Goal: Task Accomplishment & Management: Complete application form

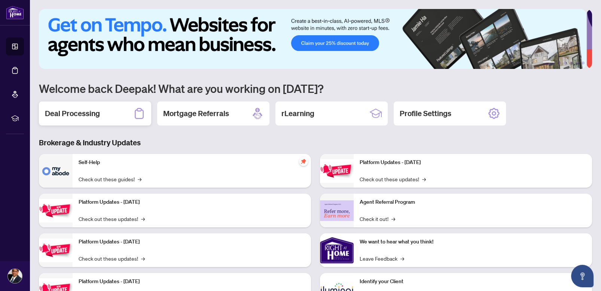
click at [100, 119] on div "Deal Processing" at bounding box center [95, 113] width 112 height 24
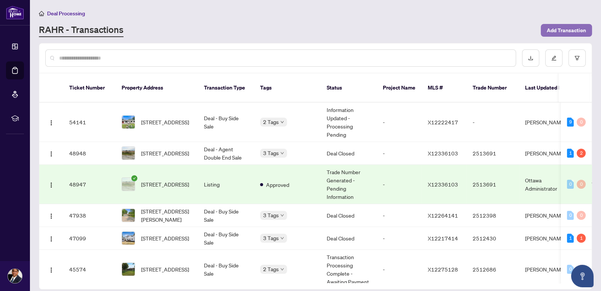
click at [569, 28] on span "Add Transaction" at bounding box center [566, 30] width 39 height 12
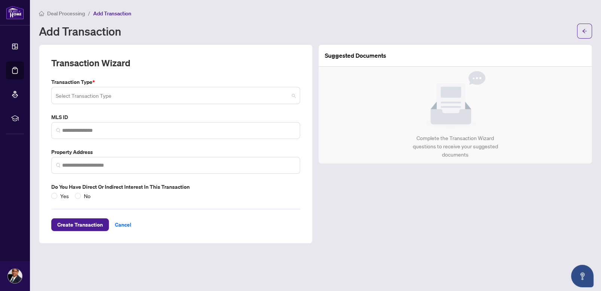
click at [278, 95] on input "search" at bounding box center [172, 96] width 233 height 16
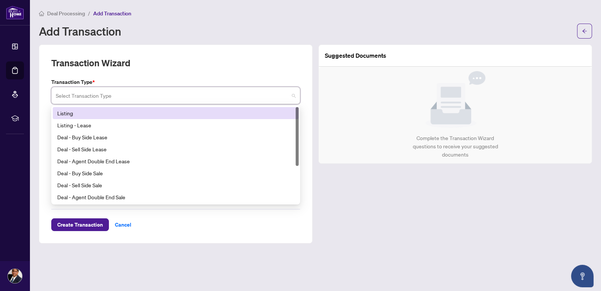
click at [100, 113] on div "Listing" at bounding box center [175, 113] width 237 height 8
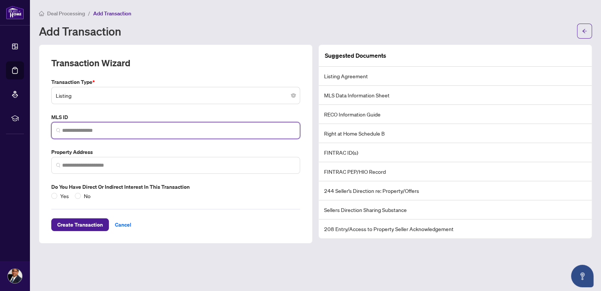
click at [151, 127] on input "search" at bounding box center [178, 131] width 233 height 8
click at [77, 128] on input "search" at bounding box center [178, 131] width 233 height 8
paste input "*********"
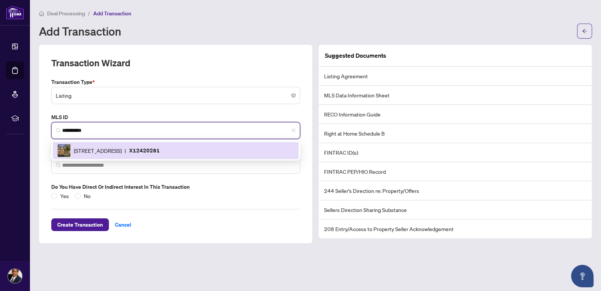
click at [122, 149] on span "[STREET_ADDRESS]" at bounding box center [98, 150] width 48 height 8
type input "*********"
type input "**********"
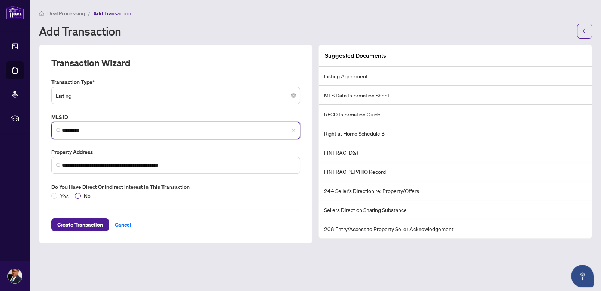
type input "*********"
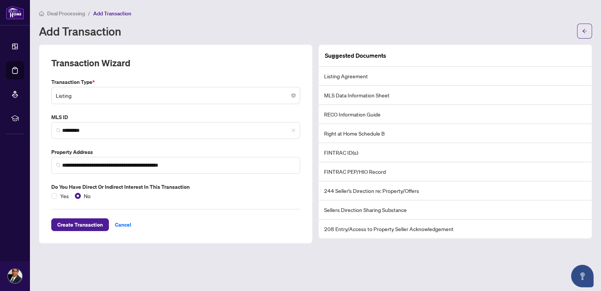
click at [341, 76] on li "Listing Agreement" at bounding box center [455, 76] width 273 height 19
click at [73, 224] on span "Create Transaction" at bounding box center [80, 225] width 46 height 12
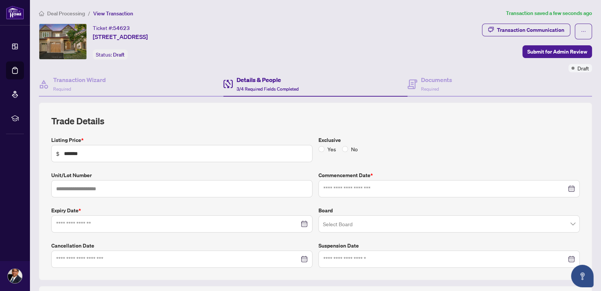
type input "**********"
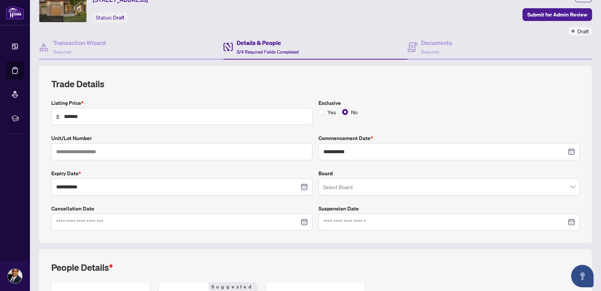
click at [422, 181] on input "search" at bounding box center [446, 188] width 246 height 16
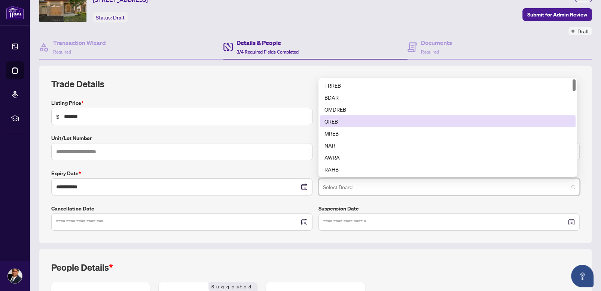
click at [335, 118] on div "OREB" at bounding box center [448, 121] width 247 height 8
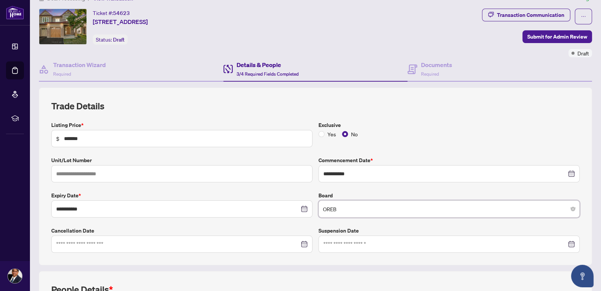
scroll to position [0, 0]
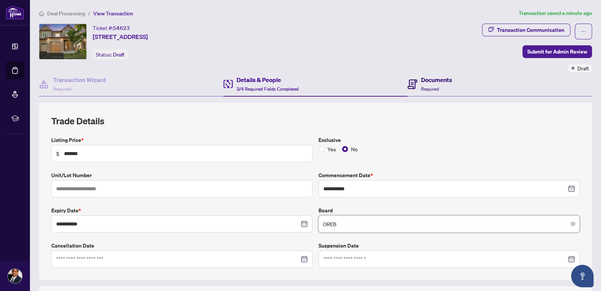
click at [421, 86] on span "Required" at bounding box center [430, 89] width 18 height 6
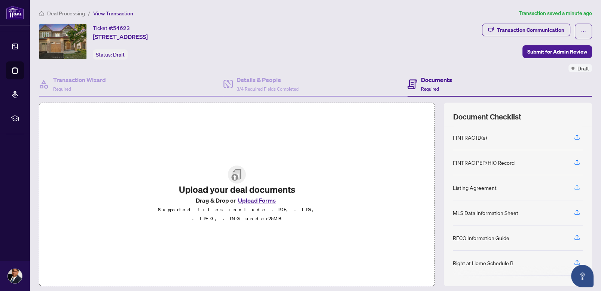
click at [574, 186] on icon "button" at bounding box center [577, 187] width 7 height 7
click at [576, 136] on icon "button" at bounding box center [577, 136] width 3 height 4
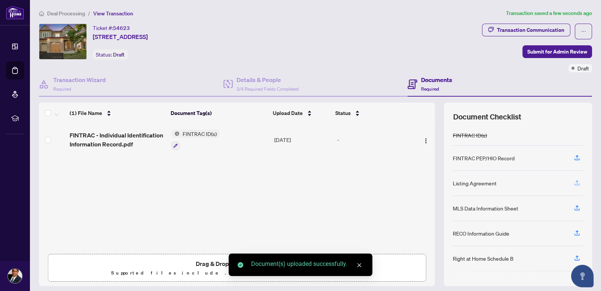
click at [574, 181] on icon "button" at bounding box center [577, 182] width 7 height 7
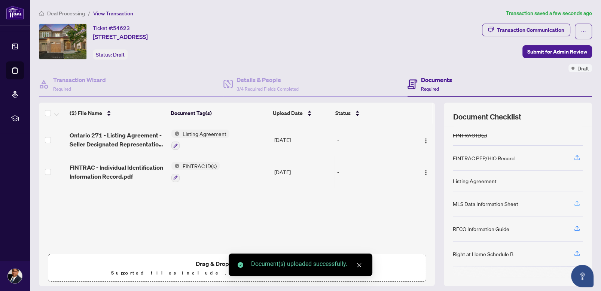
click at [574, 203] on icon "button" at bounding box center [577, 203] width 7 height 7
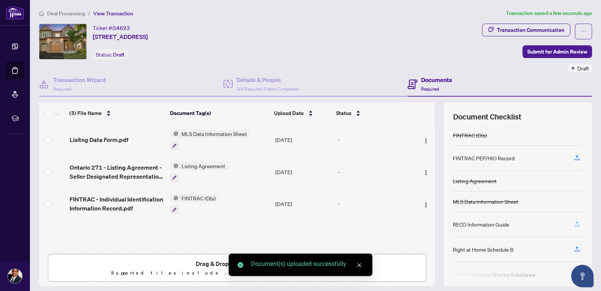
click at [576, 221] on icon "button" at bounding box center [577, 223] width 3 height 4
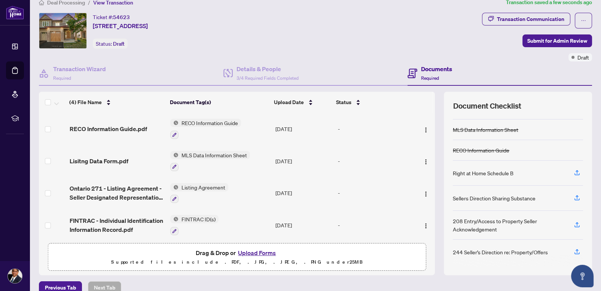
scroll to position [22, 0]
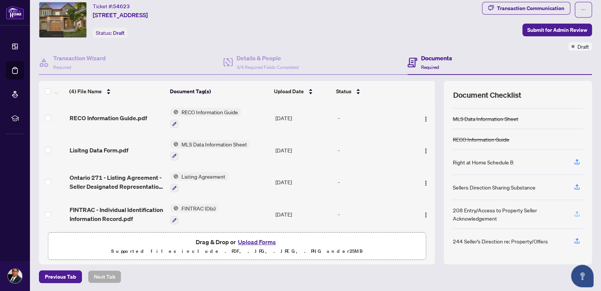
click at [574, 213] on icon "button" at bounding box center [577, 213] width 7 height 7
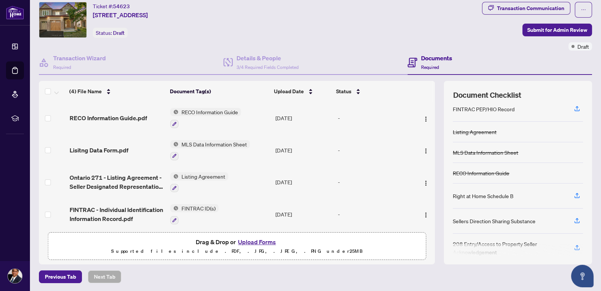
scroll to position [0, 0]
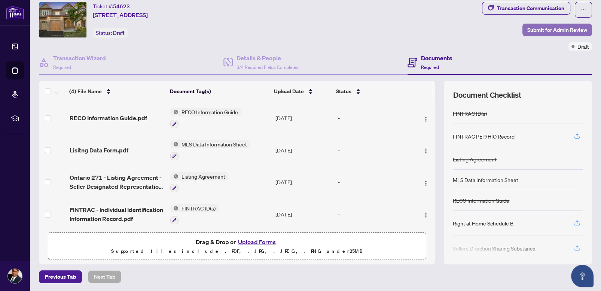
click at [546, 30] on span "Submit for Admin Review" at bounding box center [558, 30] width 60 height 12
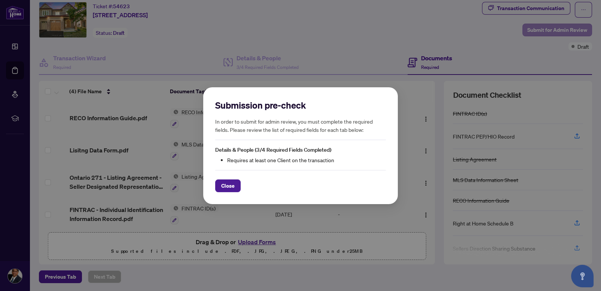
click at [546, 30] on div "Submission pre-check In order to submit for admin review, you must complete the…" at bounding box center [300, 145] width 601 height 291
click at [228, 185] on span "Close" at bounding box center [227, 185] width 13 height 12
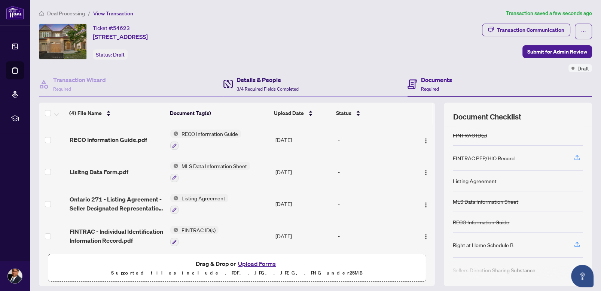
click at [263, 82] on h4 "Details & People" at bounding box center [268, 79] width 62 height 9
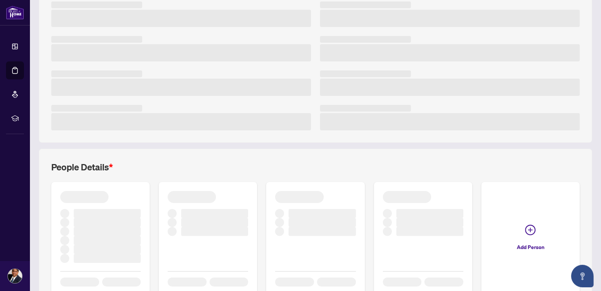
scroll to position [149, 0]
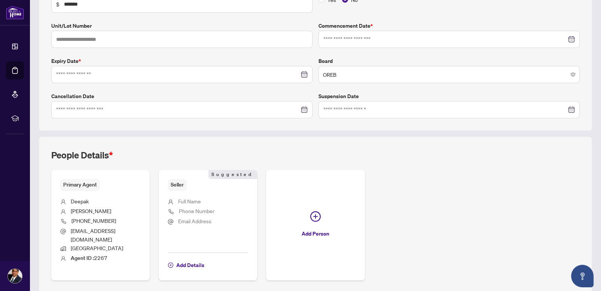
type input "**********"
click at [191, 259] on span "Add Details" at bounding box center [190, 265] width 28 height 12
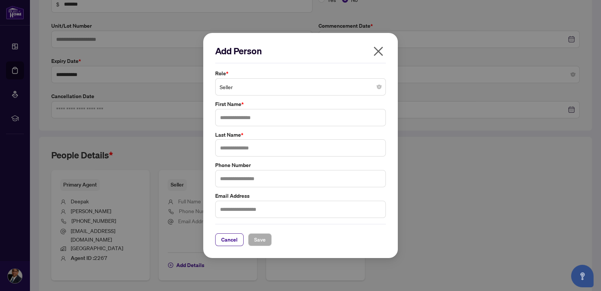
click at [257, 84] on span "Seller" at bounding box center [301, 87] width 162 height 14
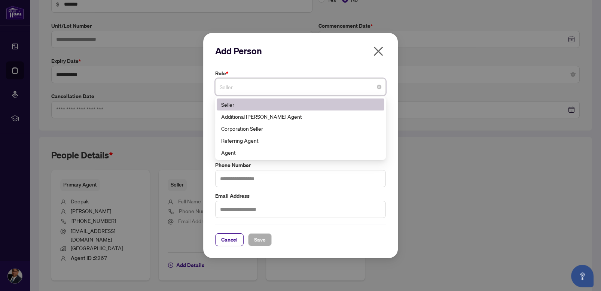
click at [245, 105] on div "Seller" at bounding box center [300, 104] width 159 height 8
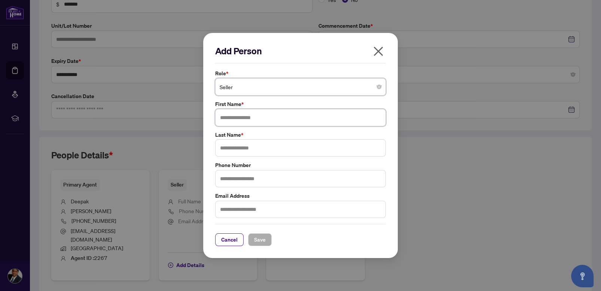
click at [238, 118] on input "text" at bounding box center [300, 117] width 171 height 17
type input "******"
click at [241, 150] on input "text" at bounding box center [300, 147] width 171 height 17
type input "********"
click at [258, 239] on span "Save" at bounding box center [260, 240] width 12 height 12
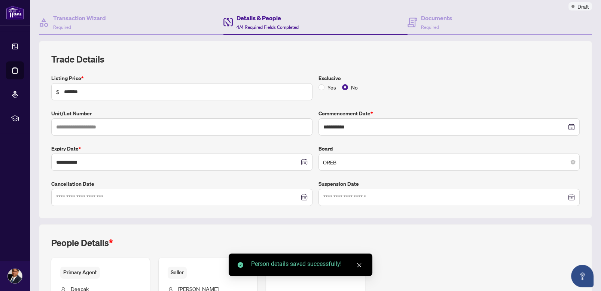
scroll to position [0, 0]
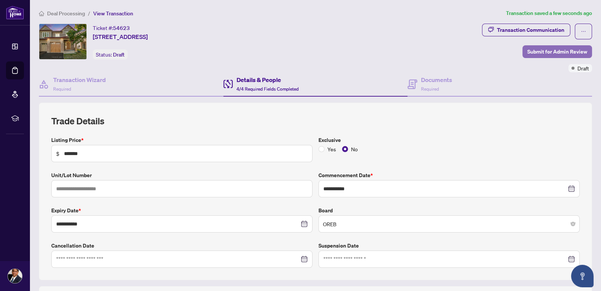
click at [549, 50] on span "Submit for Admin Review" at bounding box center [558, 52] width 60 height 12
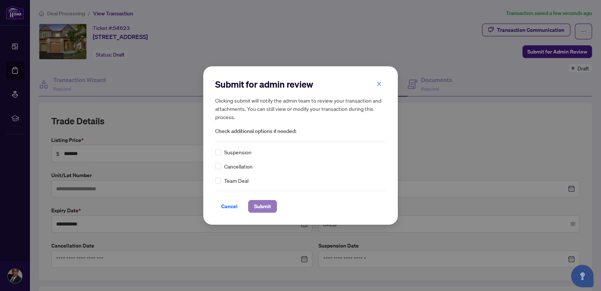
click at [264, 205] on span "Submit" at bounding box center [262, 206] width 17 height 12
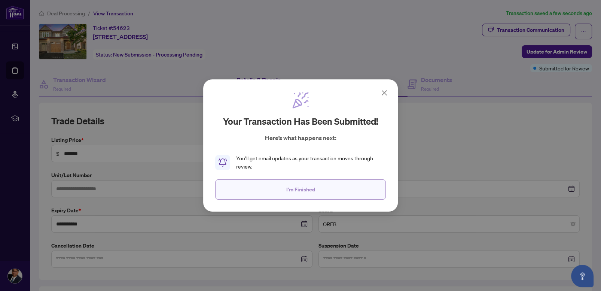
click at [297, 191] on span "I'm Finished" at bounding box center [300, 190] width 29 height 12
